Goal: Check status: Check status

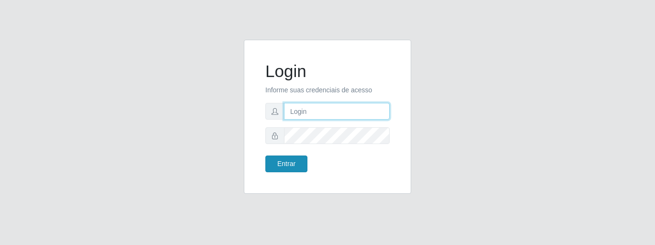
type input "caio@B1"
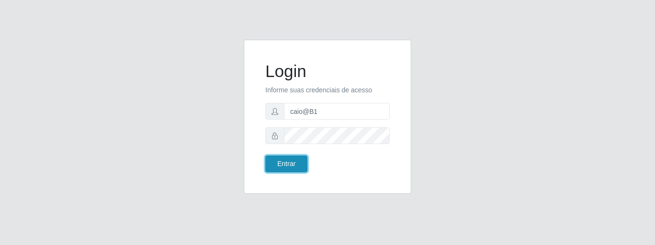
click at [286, 168] on button "Entrar" at bounding box center [286, 163] width 42 height 17
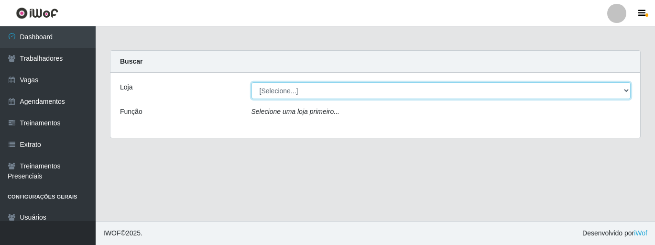
click at [626, 89] on select "[Selecione...] Bemais Supermercados - B1 [GEOGRAPHIC_DATA]" at bounding box center [441, 90] width 380 height 17
select select "403"
click at [251, 82] on select "[Selecione...] Bemais Supermercados - B1 [GEOGRAPHIC_DATA]" at bounding box center [441, 90] width 380 height 17
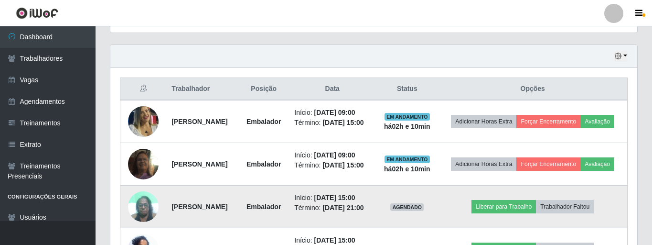
scroll to position [325, 0]
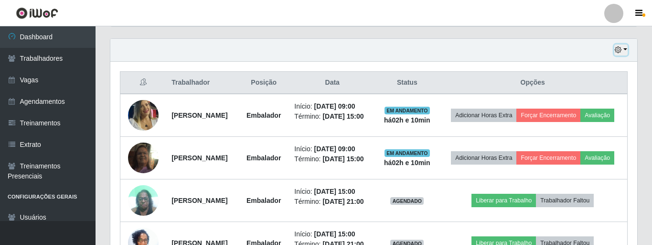
click at [616, 52] on icon "button" at bounding box center [618, 49] width 7 height 7
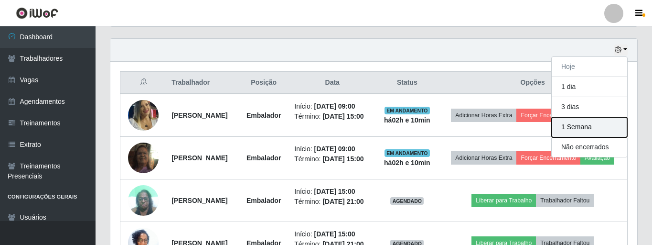
click at [598, 130] on button "1 Semana" at bounding box center [590, 127] width 76 height 20
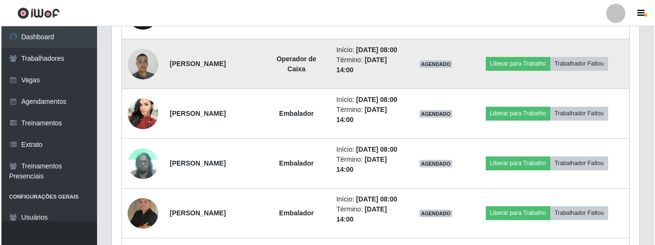
scroll to position [612, 0]
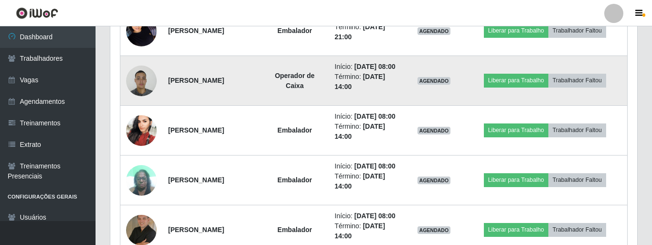
click at [143, 101] on img at bounding box center [141, 80] width 31 height 41
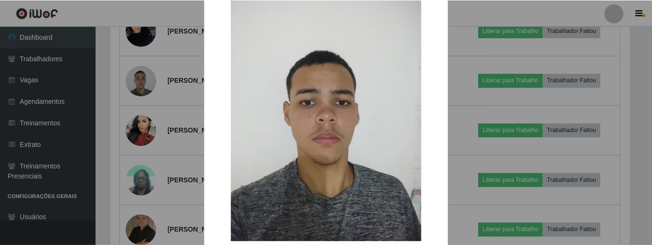
scroll to position [94, 0]
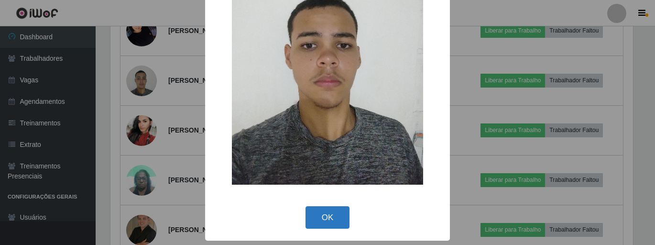
click at [315, 216] on button "OK" at bounding box center [327, 217] width 44 height 22
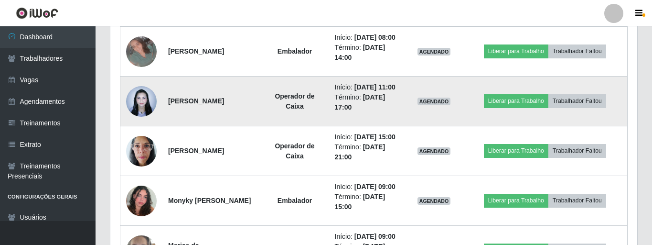
scroll to position [851, 0]
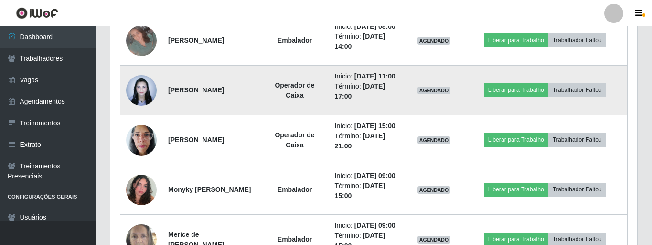
click at [133, 110] on img at bounding box center [141, 90] width 31 height 41
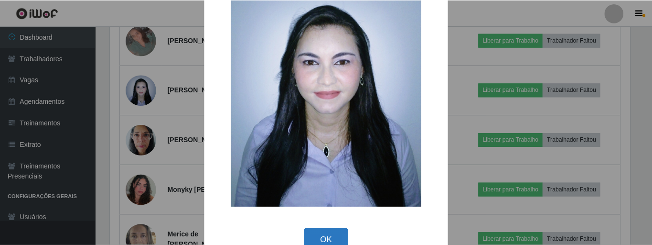
scroll to position [94, 0]
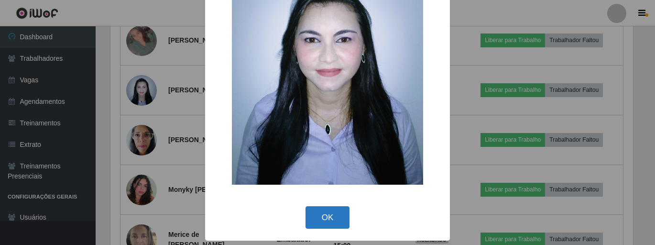
click at [316, 223] on button "OK" at bounding box center [327, 217] width 44 height 22
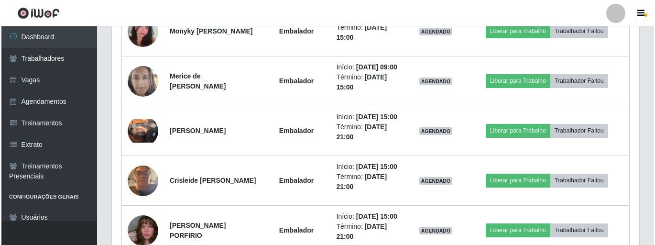
scroll to position [946, 0]
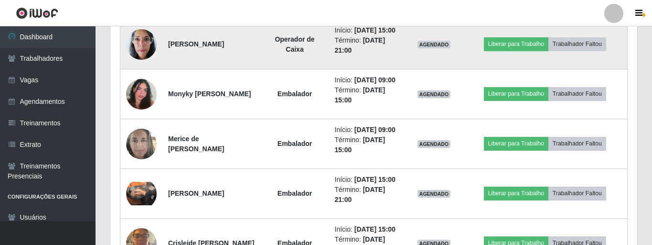
click at [136, 65] on img at bounding box center [141, 44] width 31 height 41
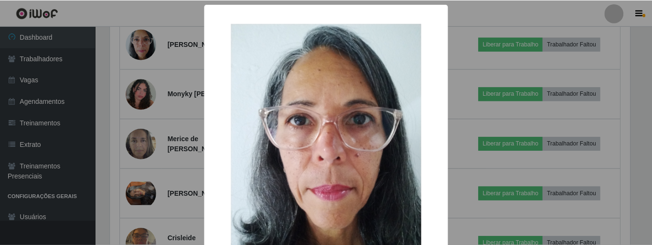
scroll to position [94, 0]
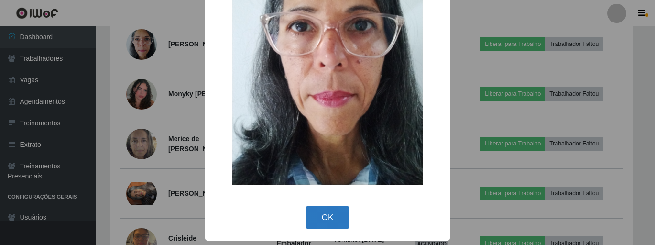
click at [320, 211] on button "OK" at bounding box center [327, 217] width 44 height 22
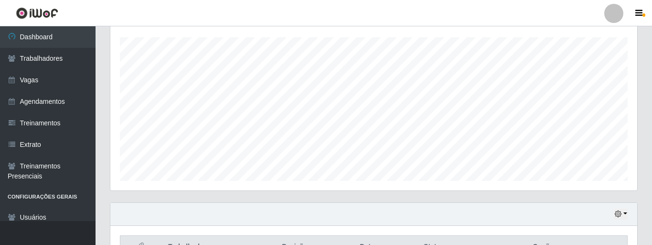
scroll to position [88, 0]
